Goal: Task Accomplishment & Management: Complete application form

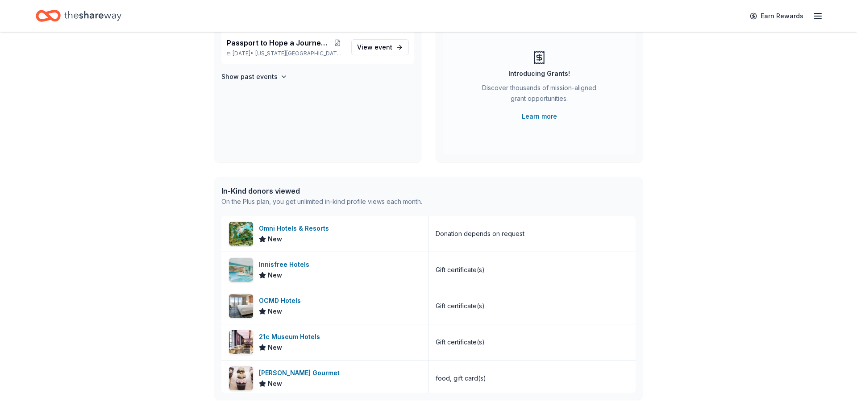
scroll to position [46, 0]
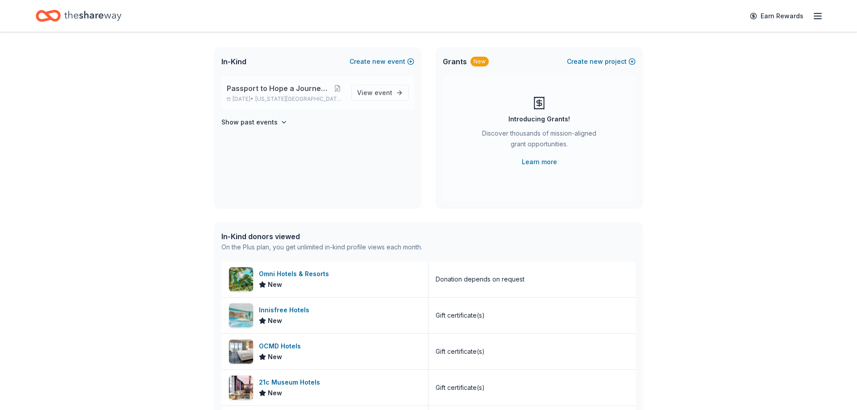
click at [281, 90] on span "Passport to Hope a Journey of Progress" at bounding box center [279, 88] width 104 height 11
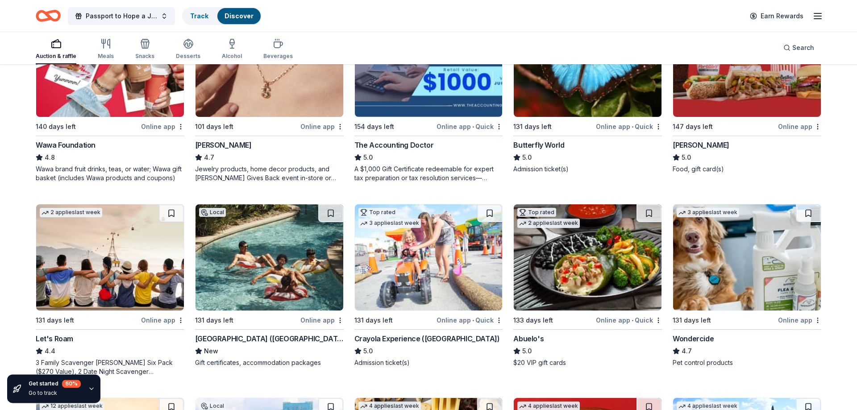
scroll to position [364, 0]
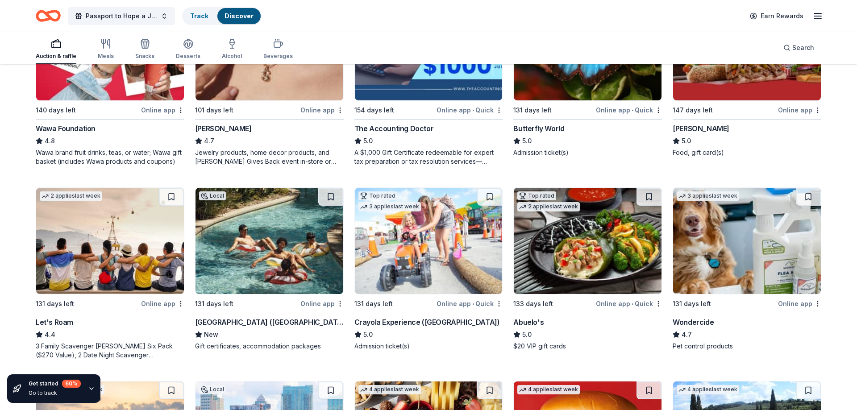
click at [56, 326] on div "Let's Roam" at bounding box center [55, 322] width 38 height 11
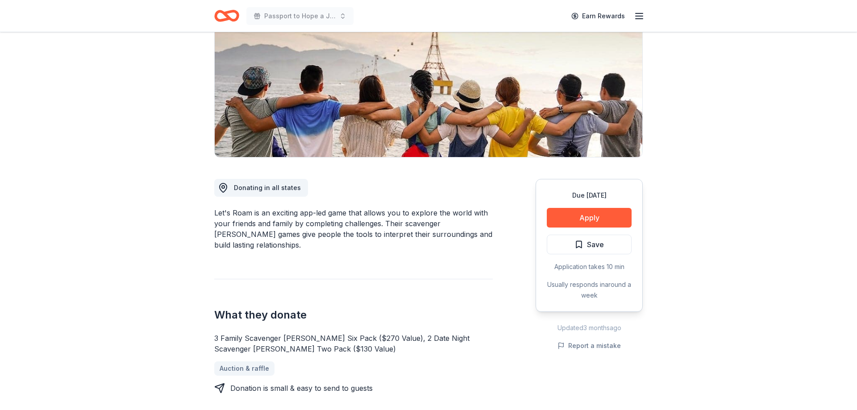
scroll to position [91, 0]
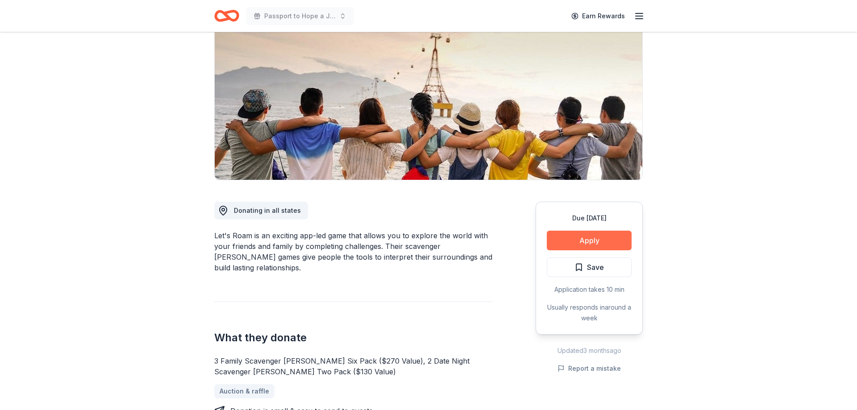
click at [548, 242] on button "Apply" at bounding box center [589, 241] width 85 height 20
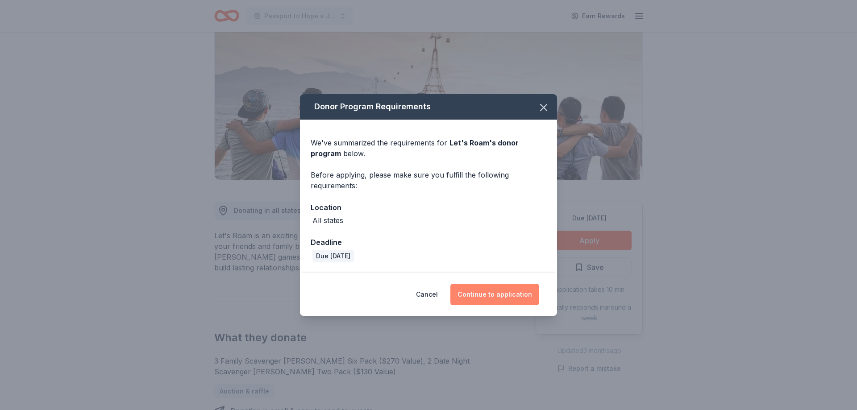
click at [518, 292] on button "Continue to application" at bounding box center [495, 294] width 89 height 21
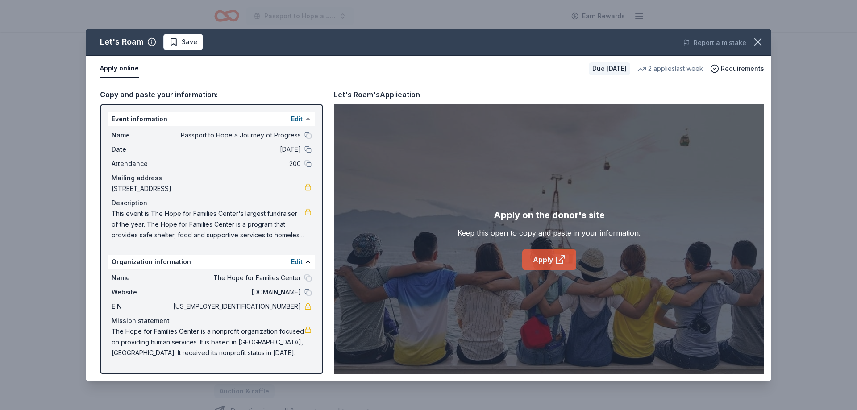
click at [547, 264] on link "Apply" at bounding box center [549, 259] width 54 height 21
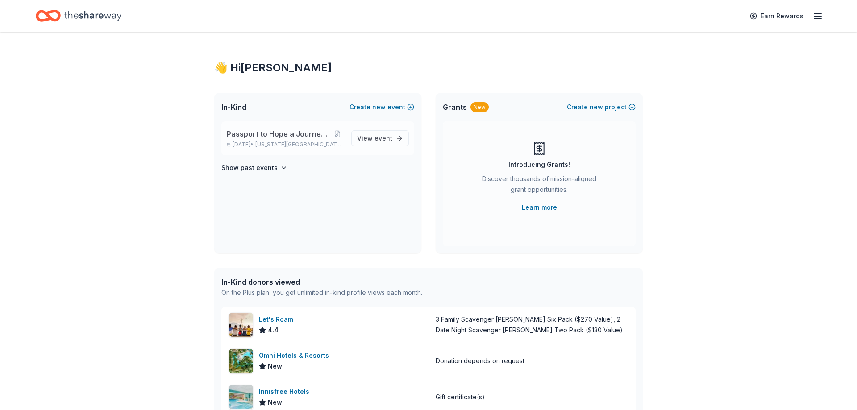
click at [284, 134] on span "Passport to Hope a Journey of Progress" at bounding box center [279, 134] width 104 height 11
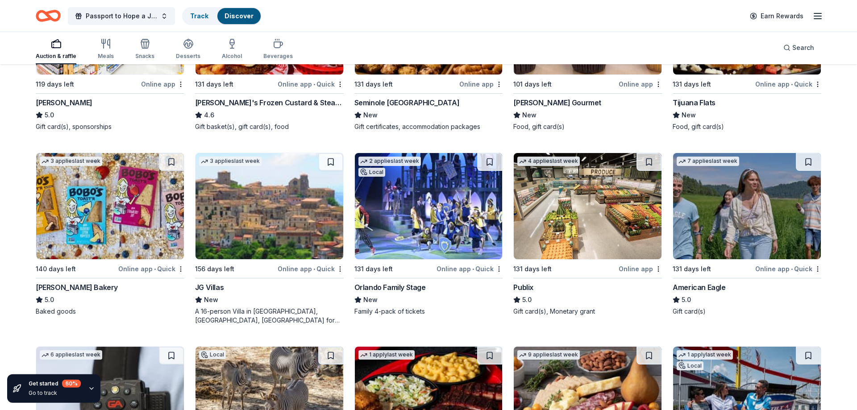
scroll to position [1184, 0]
